Goal: Connect with others: Browse casually

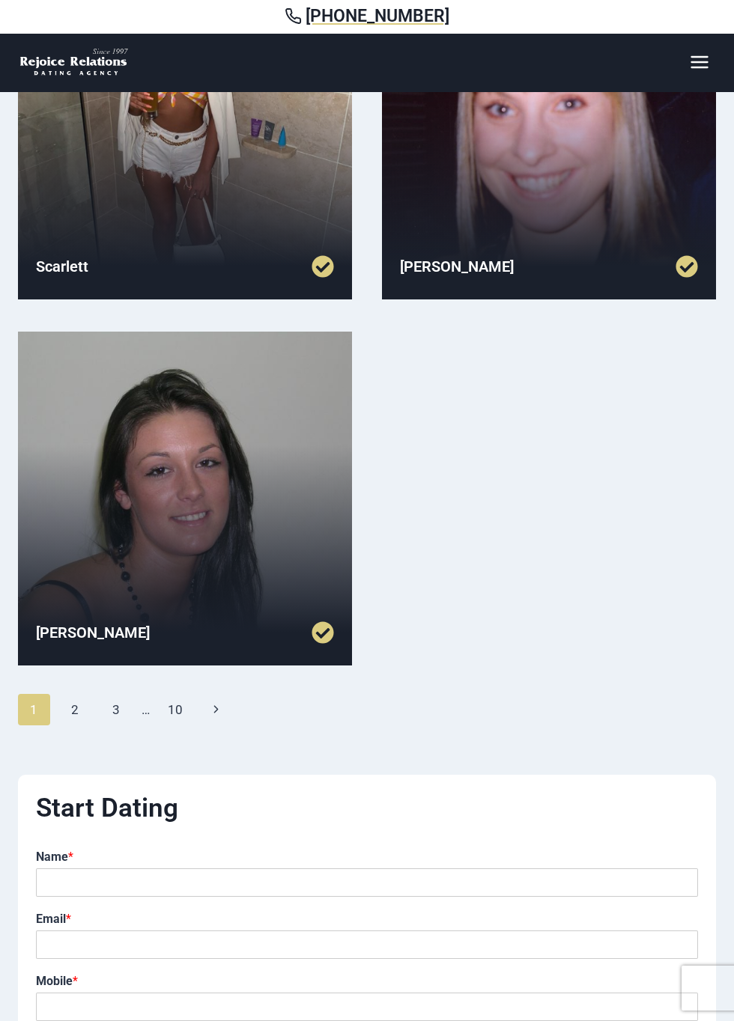
scroll to position [1333, 0]
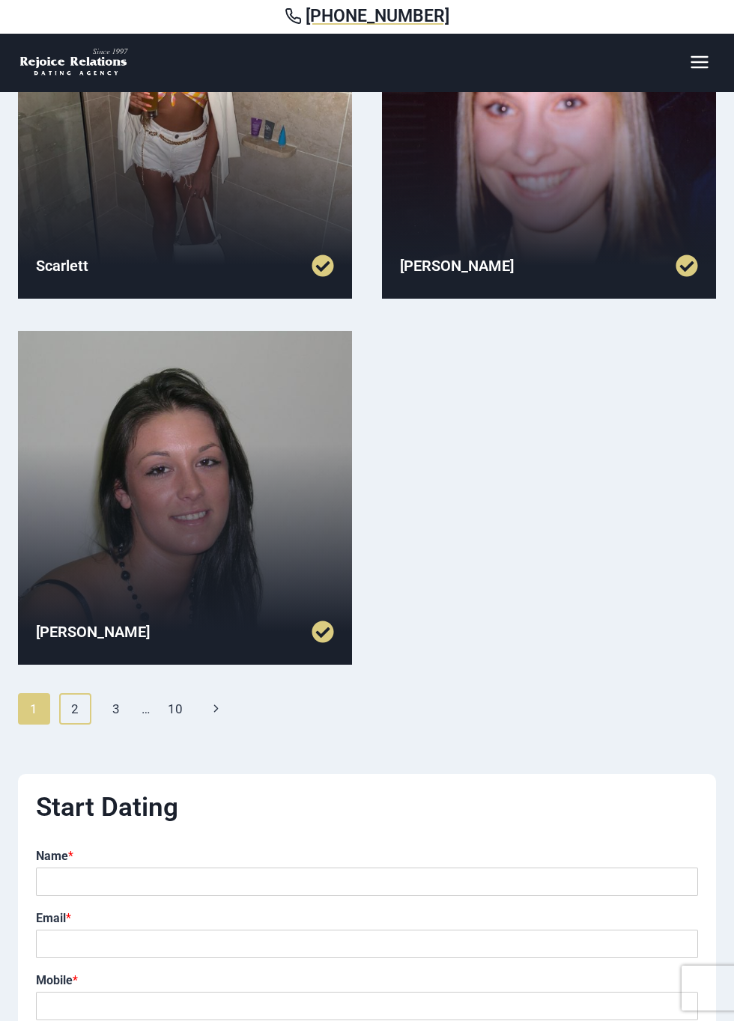
click at [75, 708] on link "2" at bounding box center [75, 708] width 32 height 31
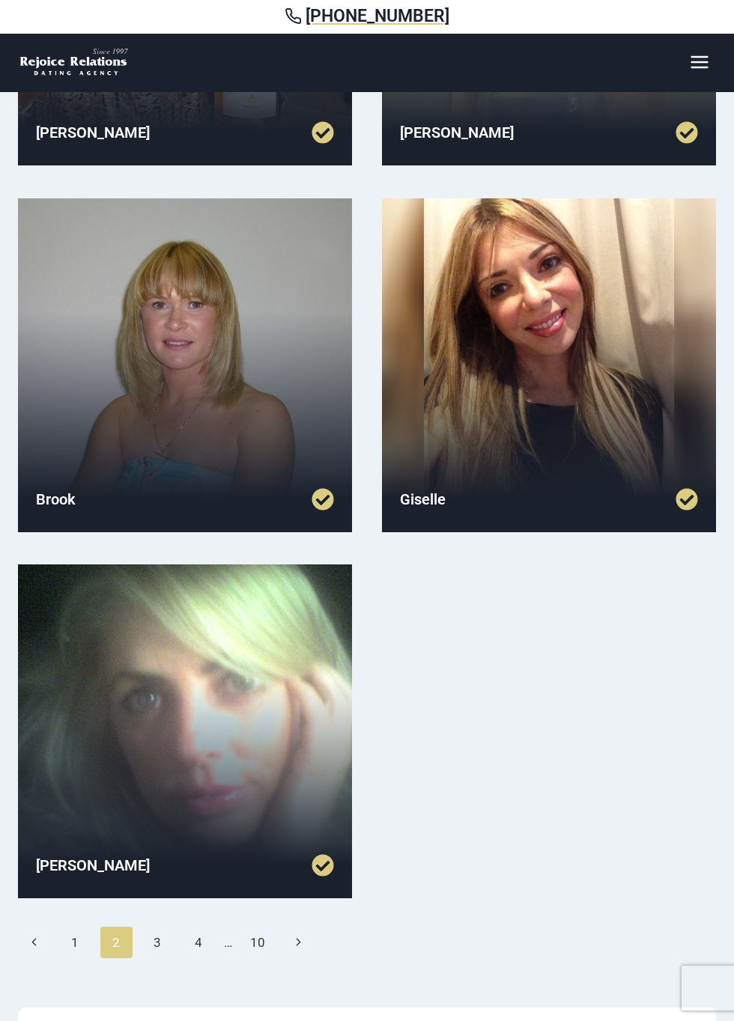
scroll to position [1099, 0]
click at [159, 937] on link "3" at bounding box center [158, 942] width 32 height 31
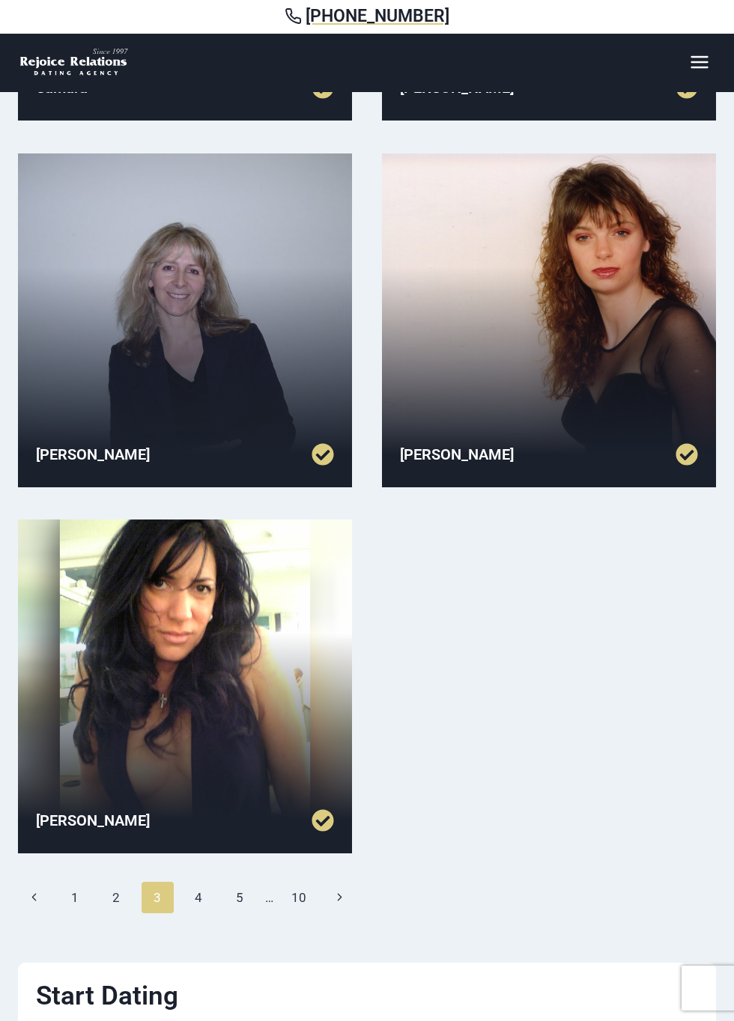
scroll to position [1146, 0]
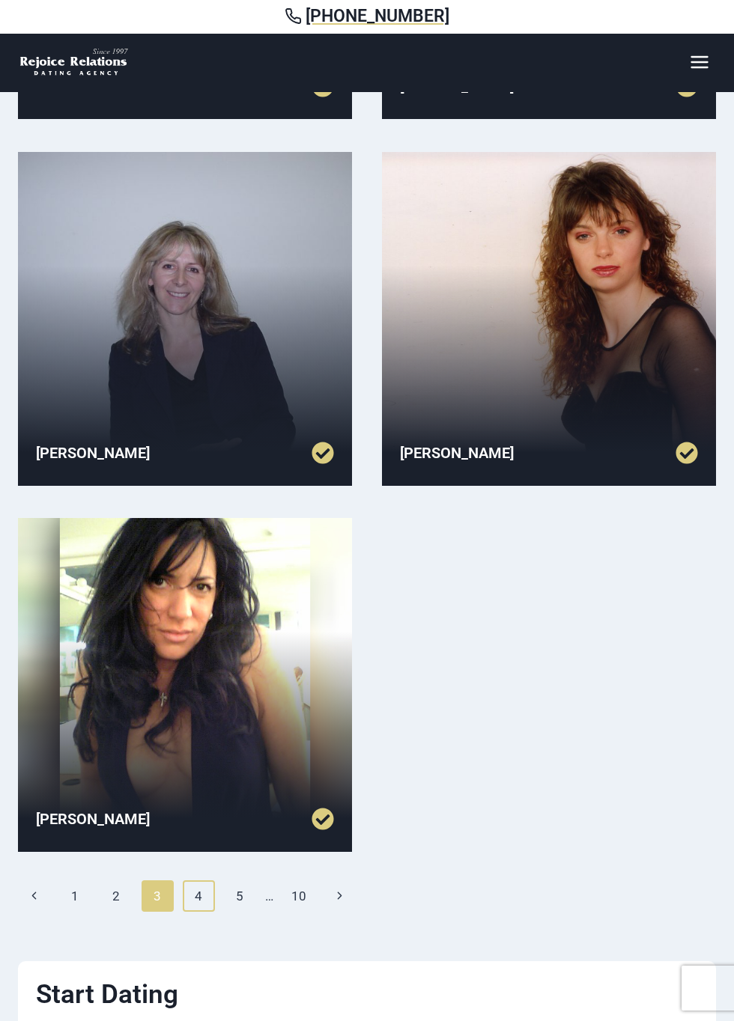
click at [199, 896] on link "4" at bounding box center [199, 896] width 32 height 31
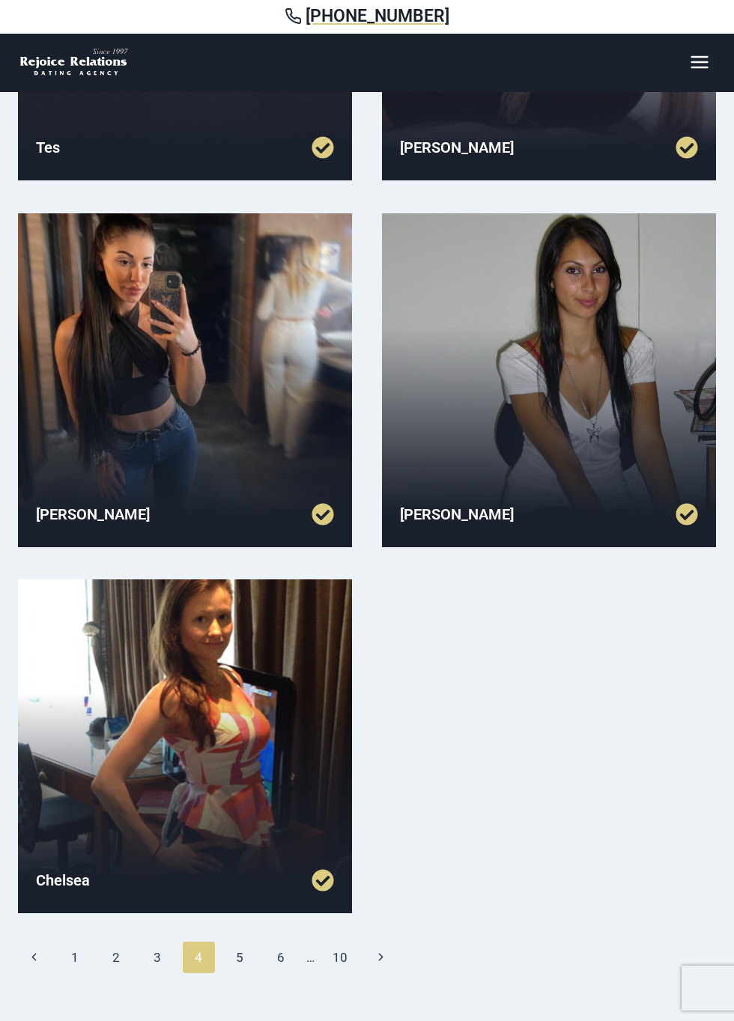
scroll to position [1086, 0]
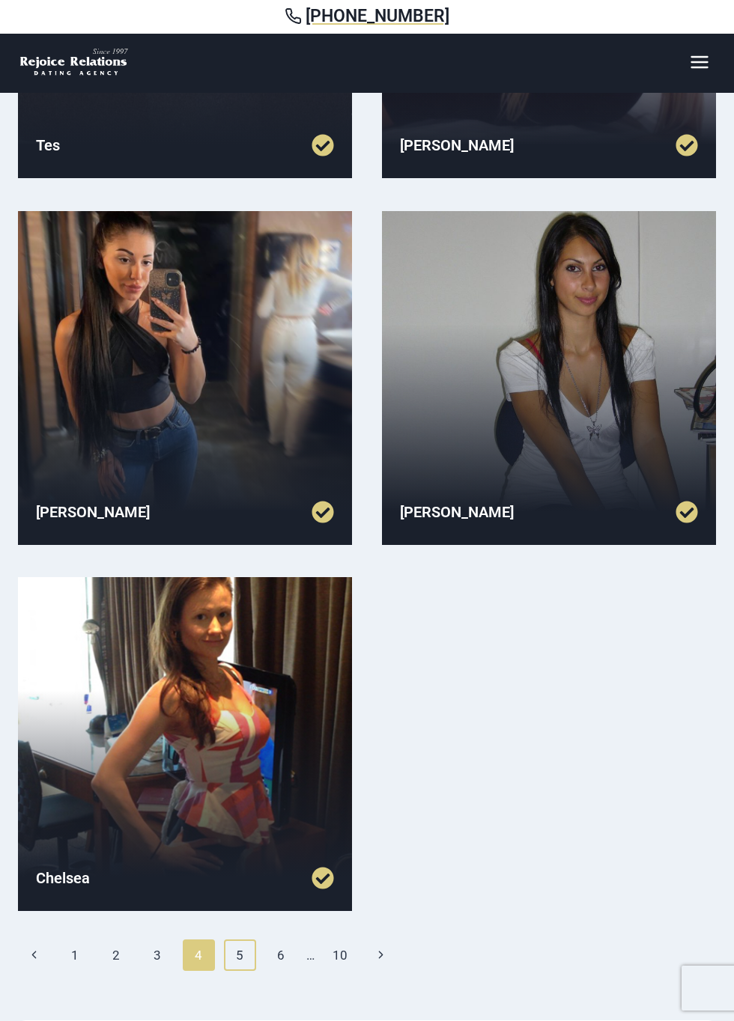
click at [240, 955] on link "5" at bounding box center [240, 955] width 32 height 31
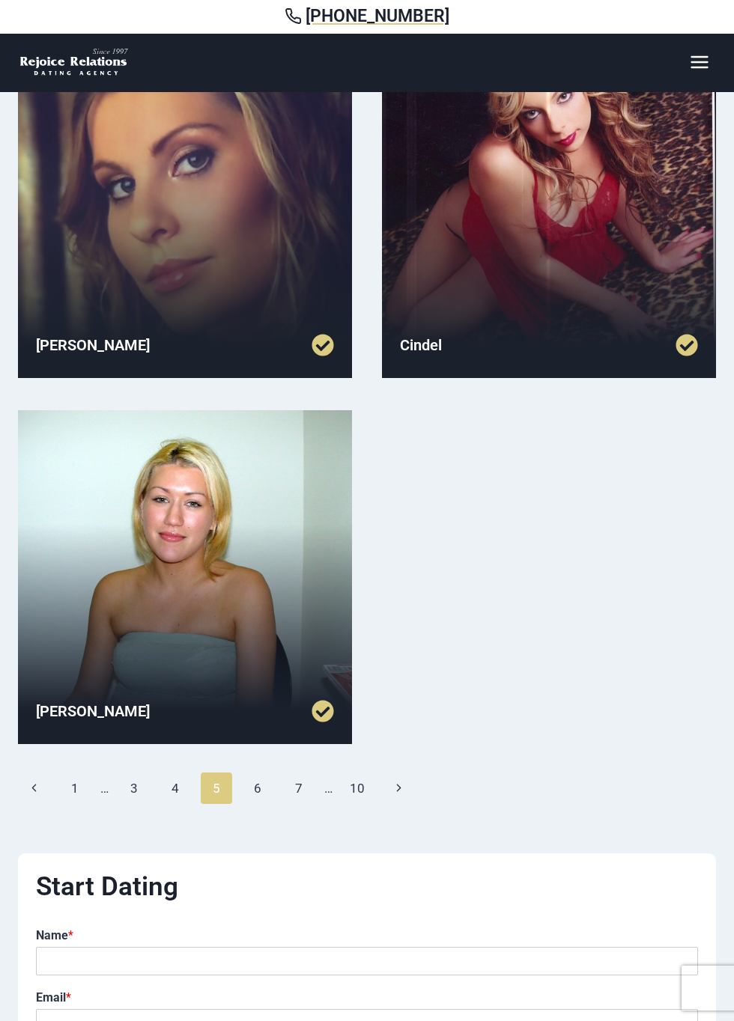
scroll to position [1347, 0]
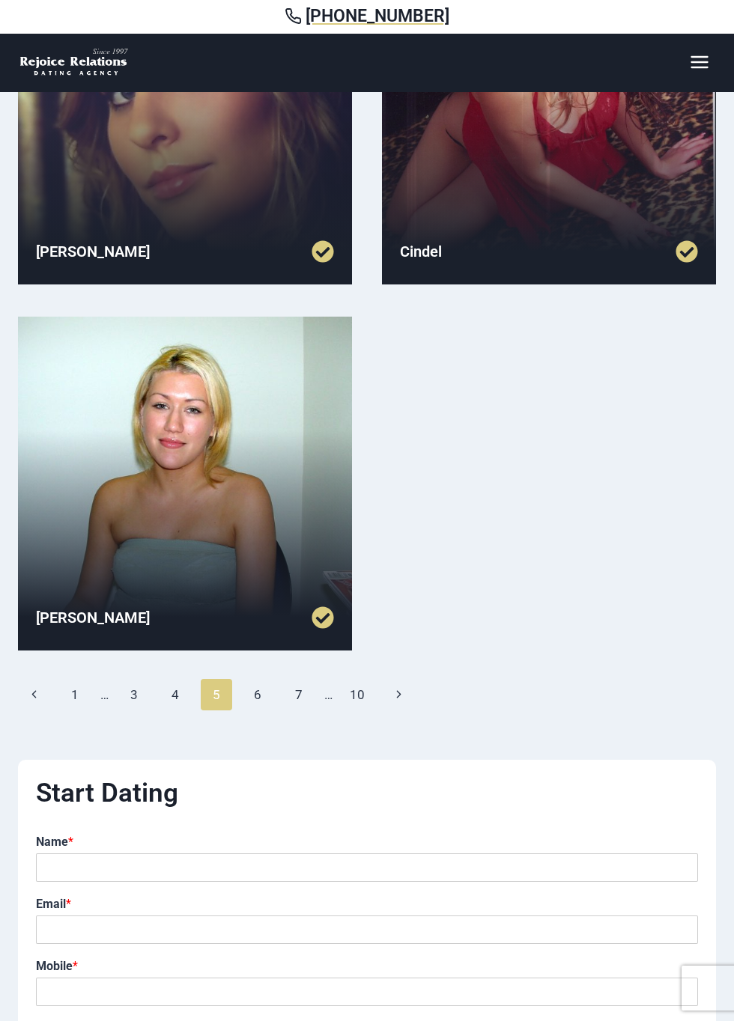
click at [733, 819] on div "Mia Anna Julia Samantha Hayley Aria Stephanie Cindel Nicole Page navigation Pre…" at bounding box center [367, 82] width 734 height 2474
click at [261, 695] on link "6" at bounding box center [258, 694] width 32 height 31
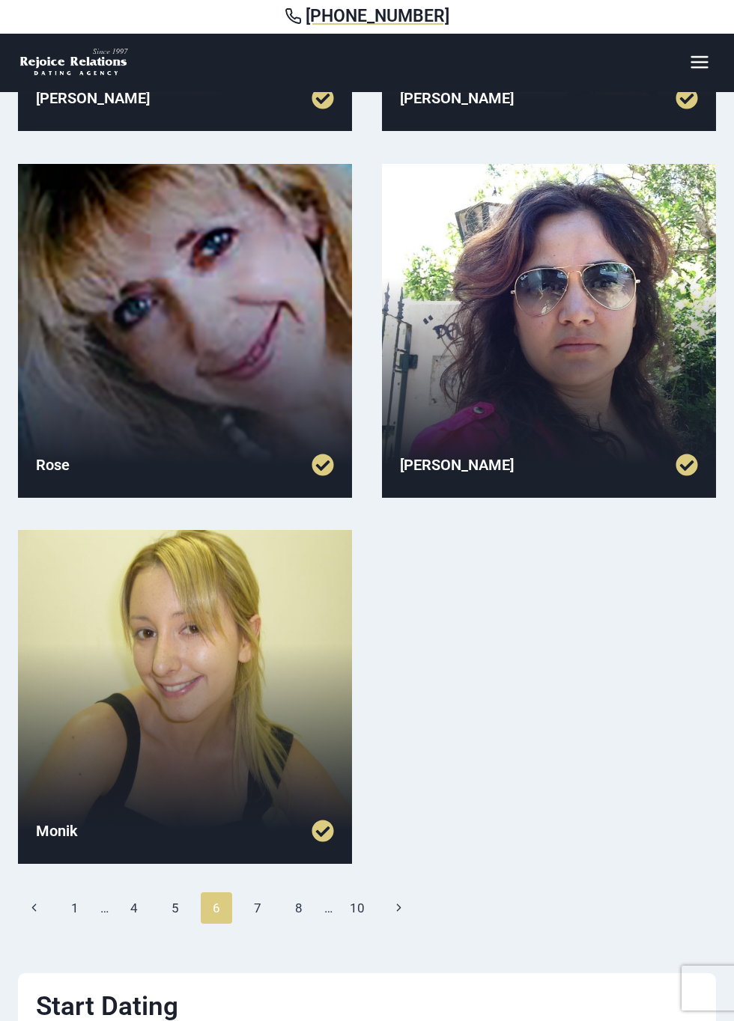
scroll to position [1135, 0]
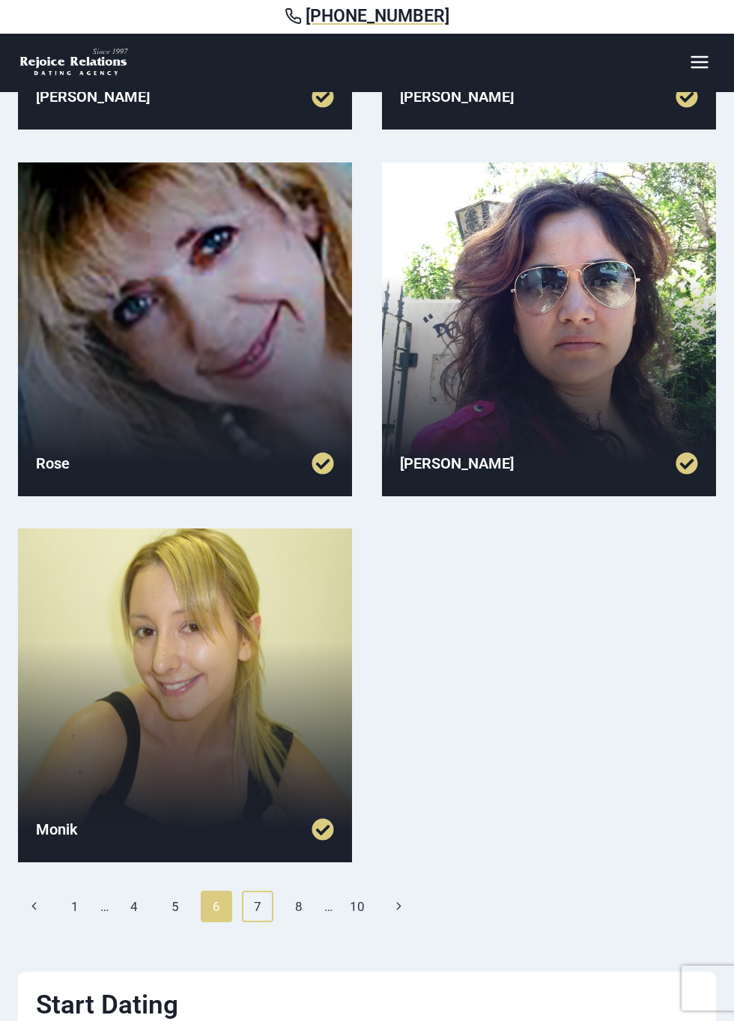
click at [259, 904] on link "7" at bounding box center [258, 906] width 32 height 31
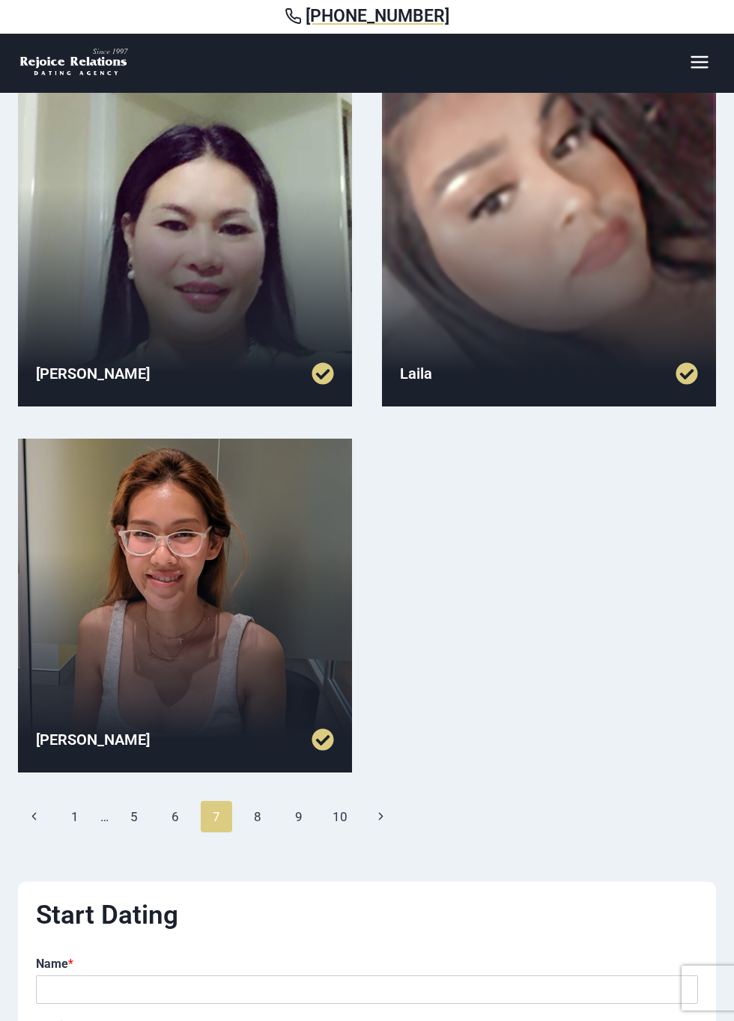
scroll to position [1226, 0]
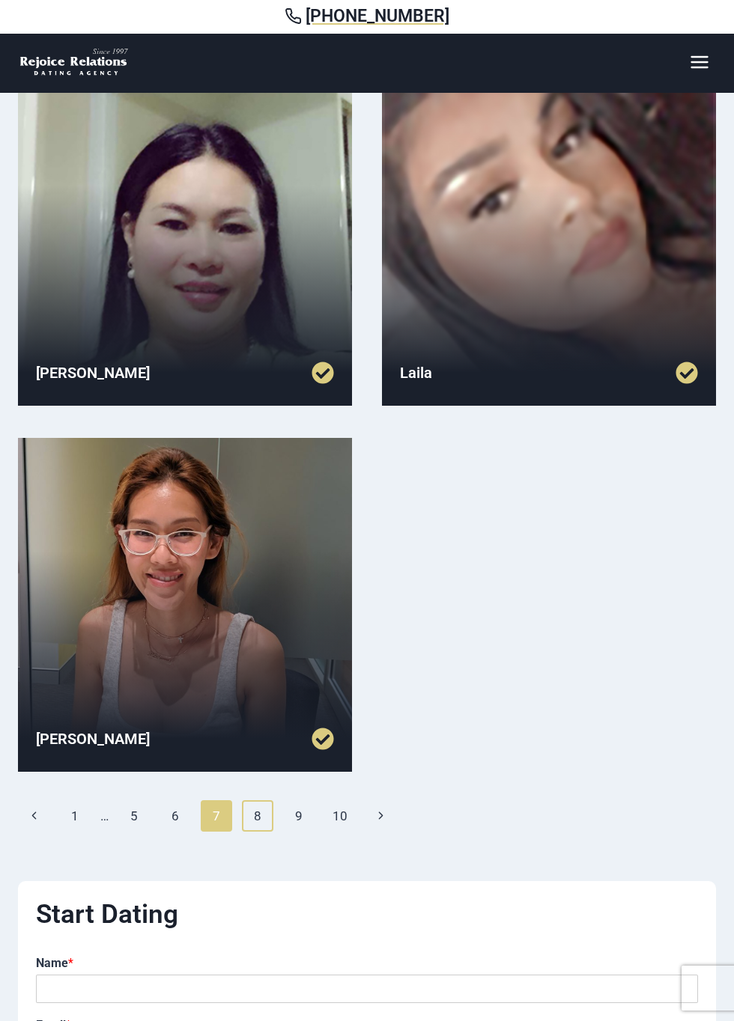
click at [258, 819] on link "8" at bounding box center [258, 815] width 32 height 31
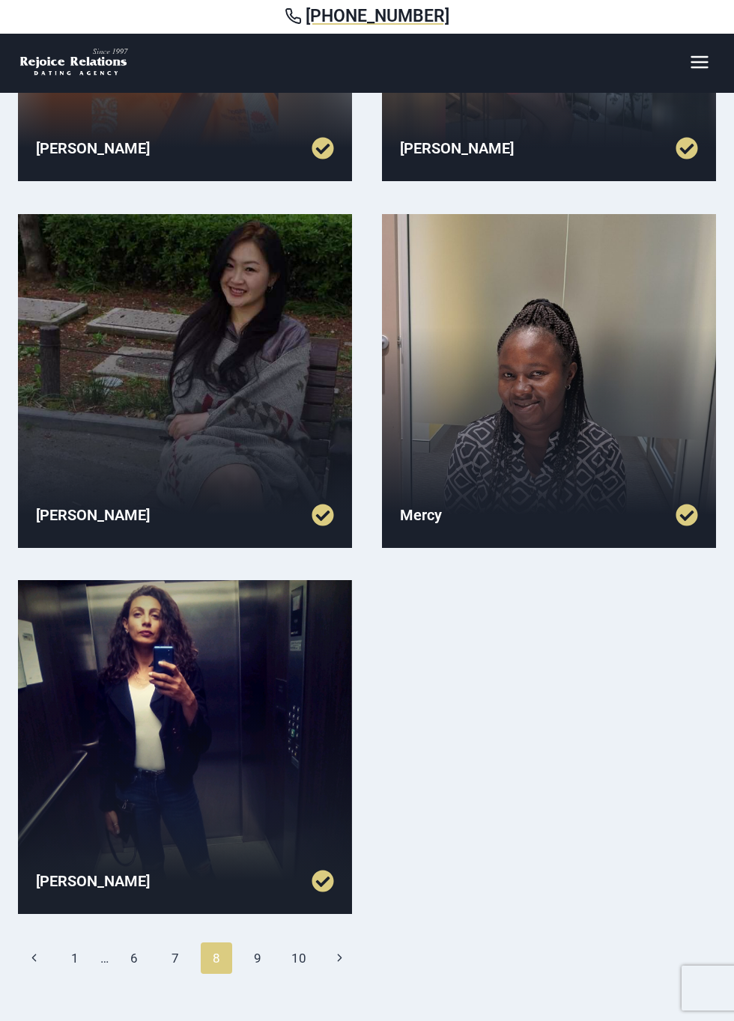
scroll to position [1084, 0]
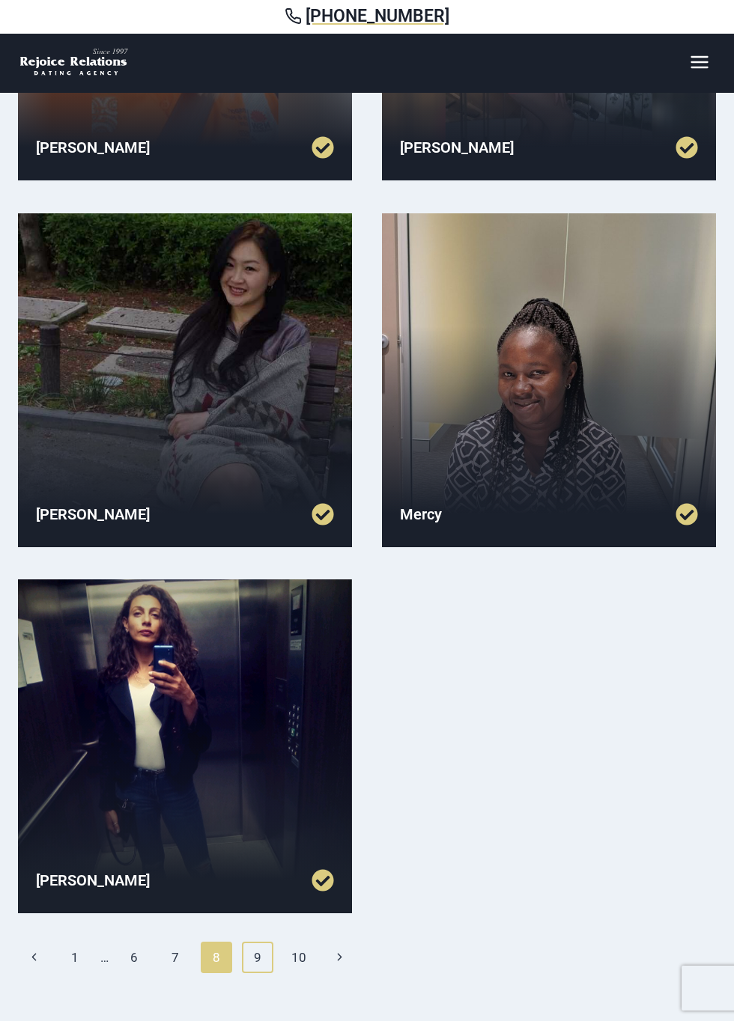
click at [258, 957] on link "9" at bounding box center [258, 957] width 32 height 31
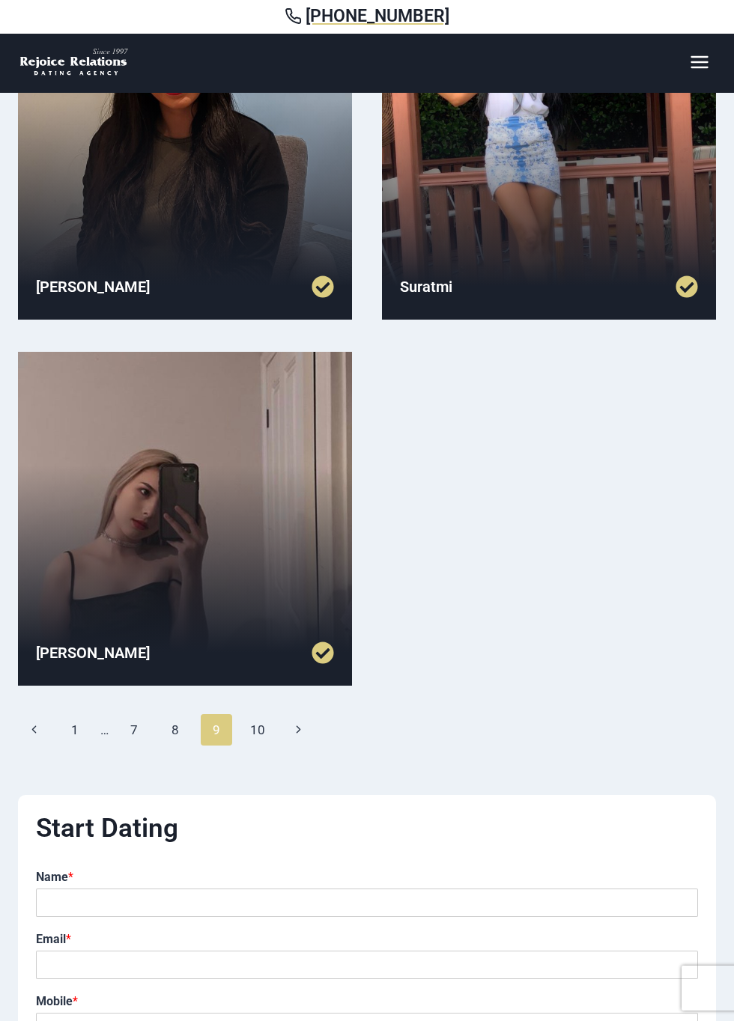
scroll to position [1313, 0]
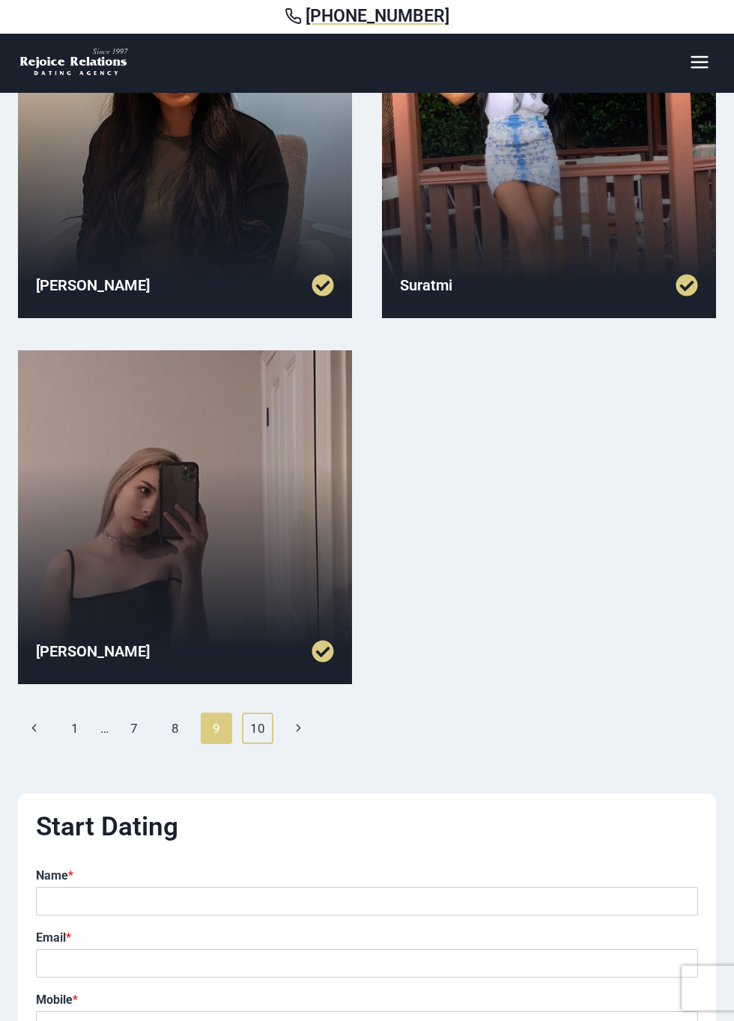
click at [261, 728] on link "10" at bounding box center [258, 728] width 32 height 31
